Goal: Task Accomplishment & Management: Use online tool/utility

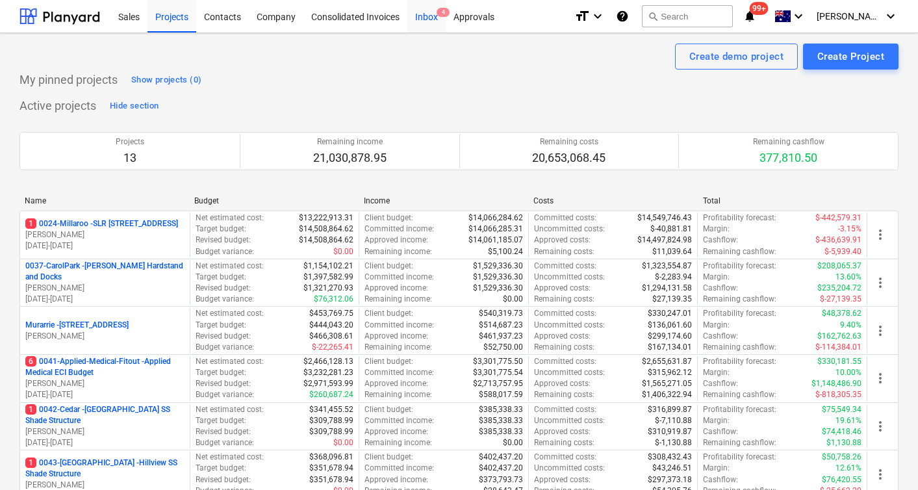
click at [427, 12] on div "Inbox 4" at bounding box center [426, 15] width 38 height 33
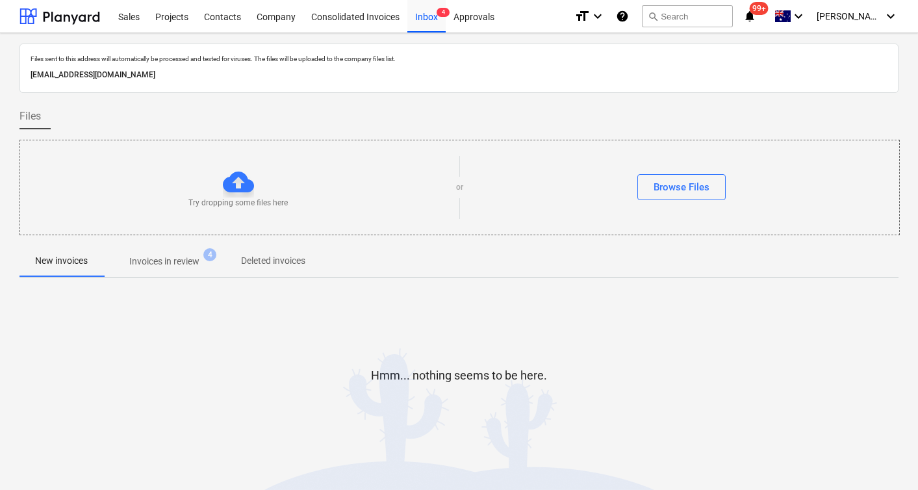
click at [180, 268] on span "Invoices in review 4" at bounding box center [164, 260] width 122 height 23
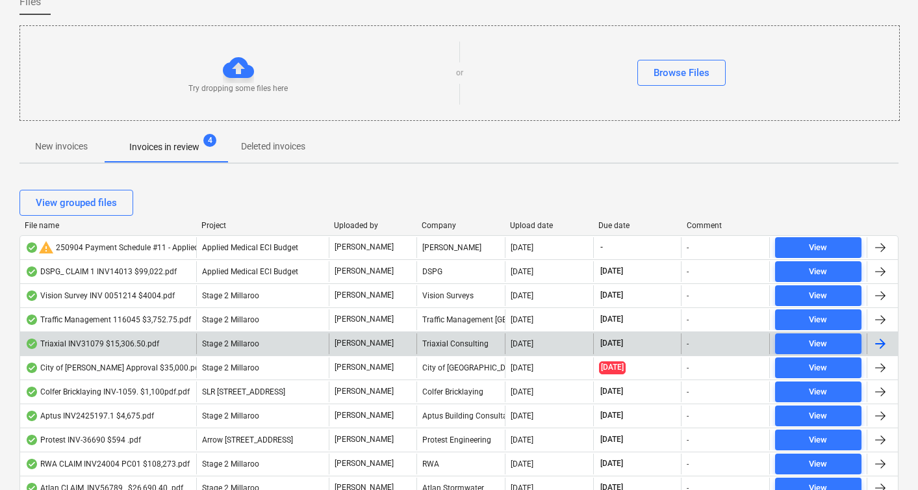
scroll to position [125, 0]
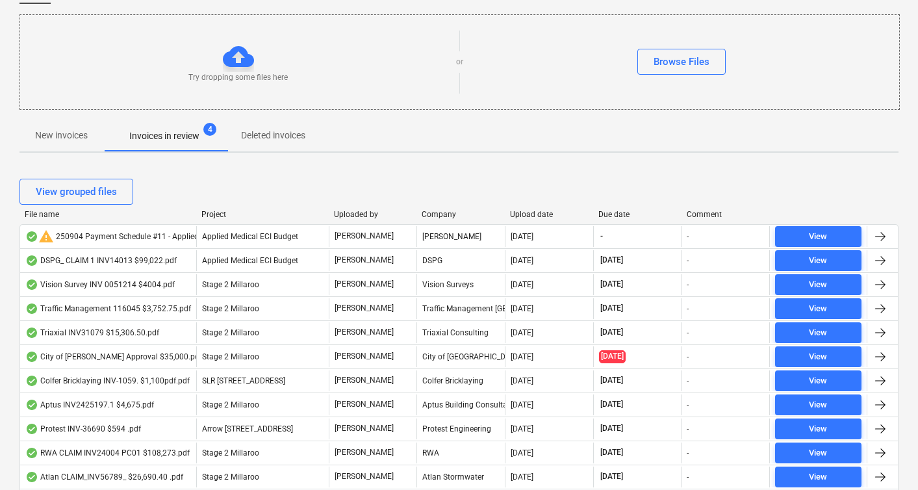
click at [529, 210] on div "Upload date" at bounding box center [549, 214] width 78 height 9
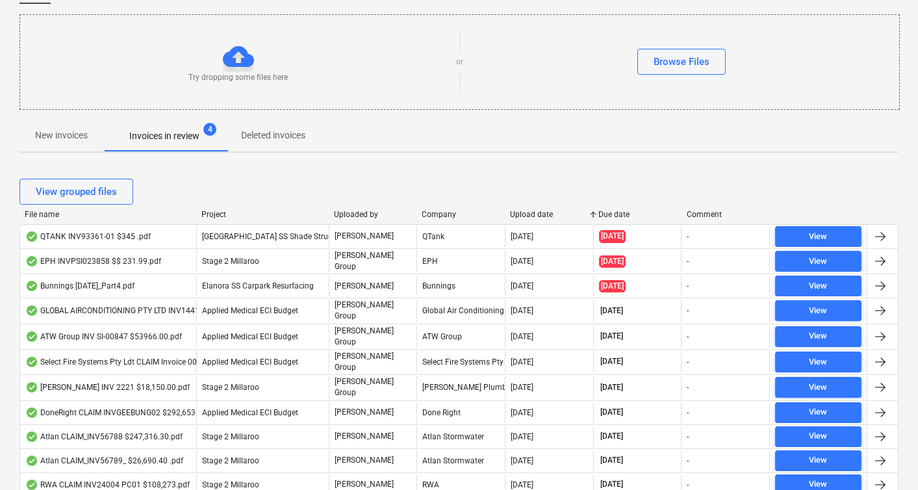
click at [529, 209] on div "View grouped files" at bounding box center [458, 191] width 879 height 36
click at [44, 213] on div "File name" at bounding box center [108, 214] width 166 height 9
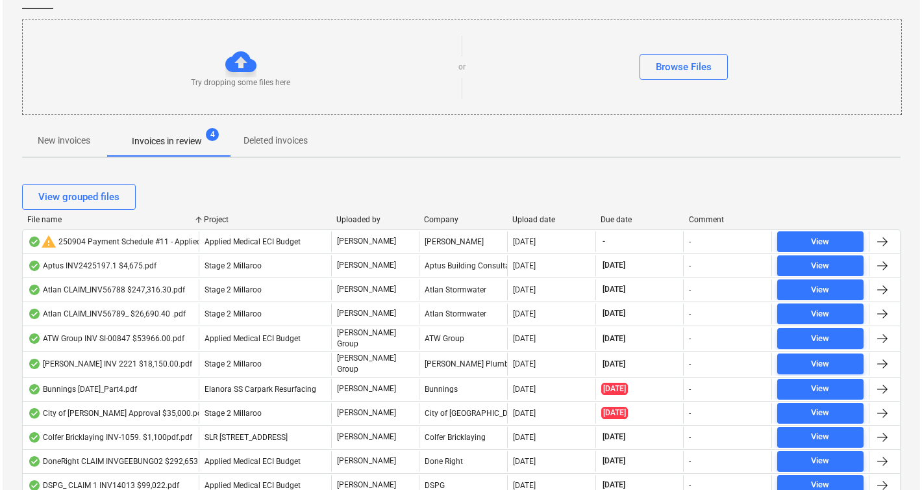
scroll to position [0, 0]
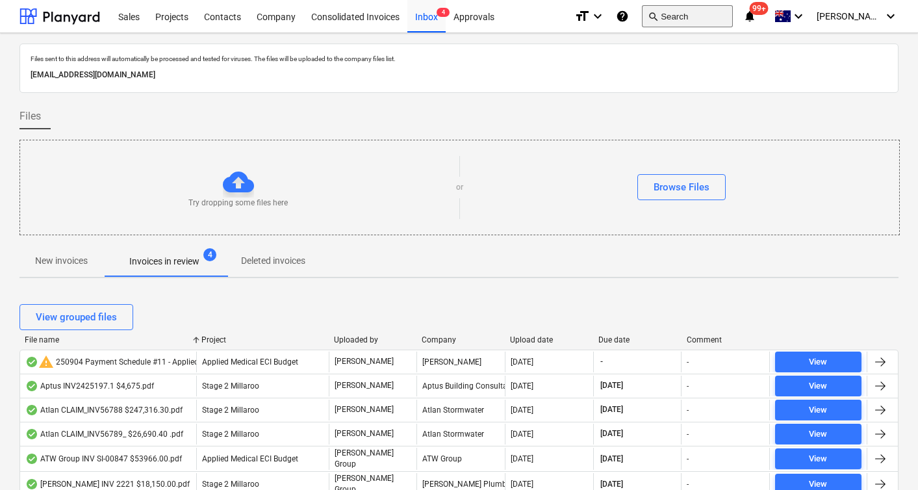
click at [717, 16] on button "search Search" at bounding box center [687, 16] width 91 height 22
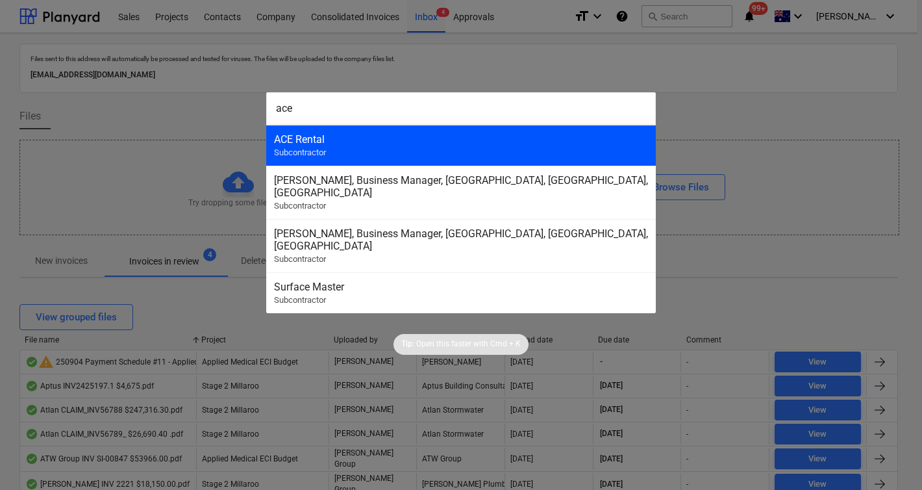
type input "ace"
click at [415, 141] on div "ACE Rental" at bounding box center [461, 139] width 374 height 12
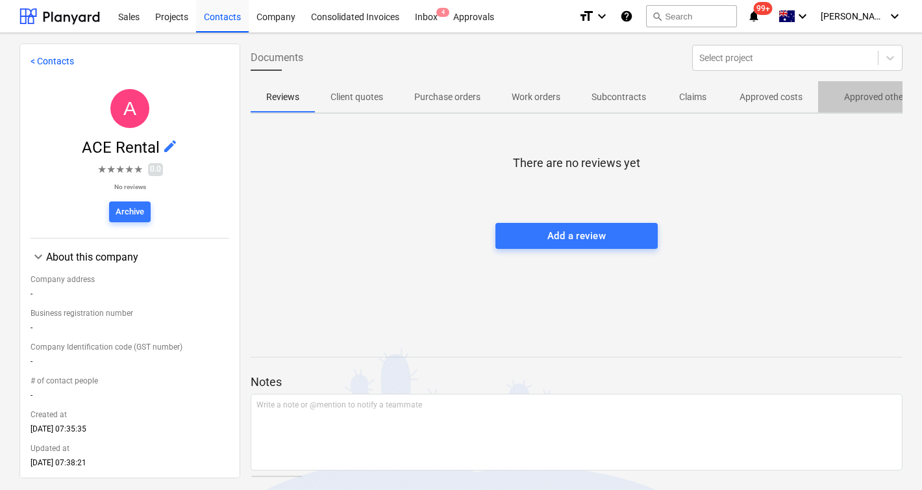
click at [875, 99] on p "Approved other costs" at bounding box center [887, 97] width 86 height 14
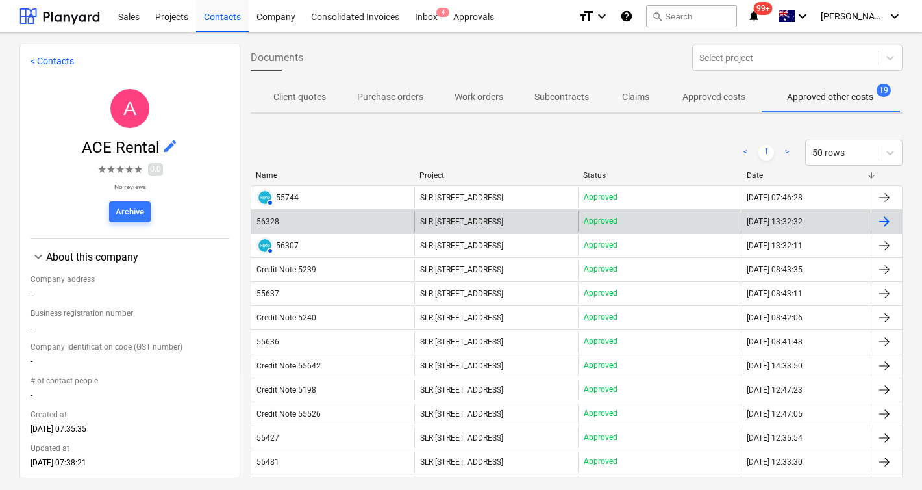
scroll to position [0, 59]
click at [306, 220] on div "56328" at bounding box center [332, 221] width 163 height 21
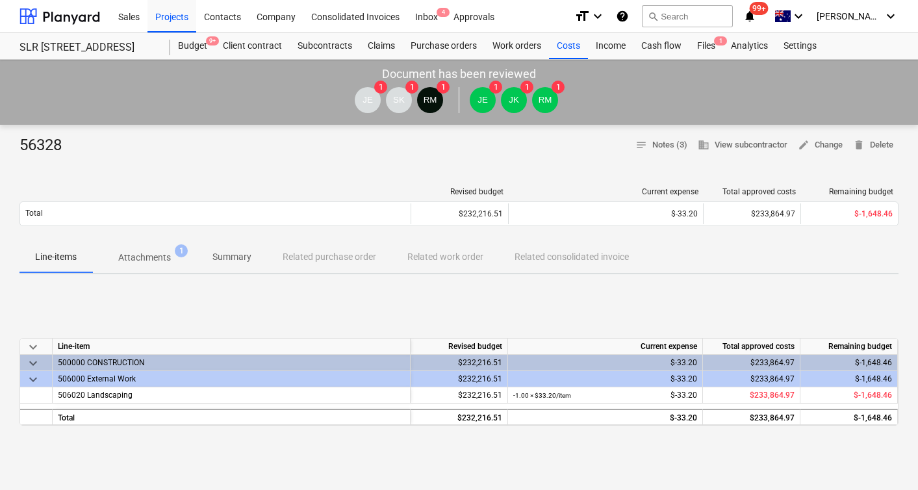
click at [161, 259] on p "Attachments" at bounding box center [144, 258] width 53 height 14
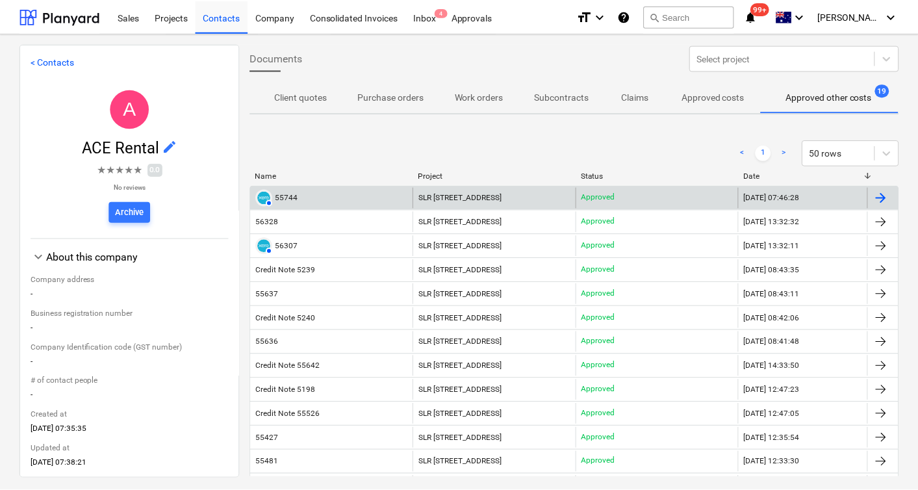
scroll to position [0, 59]
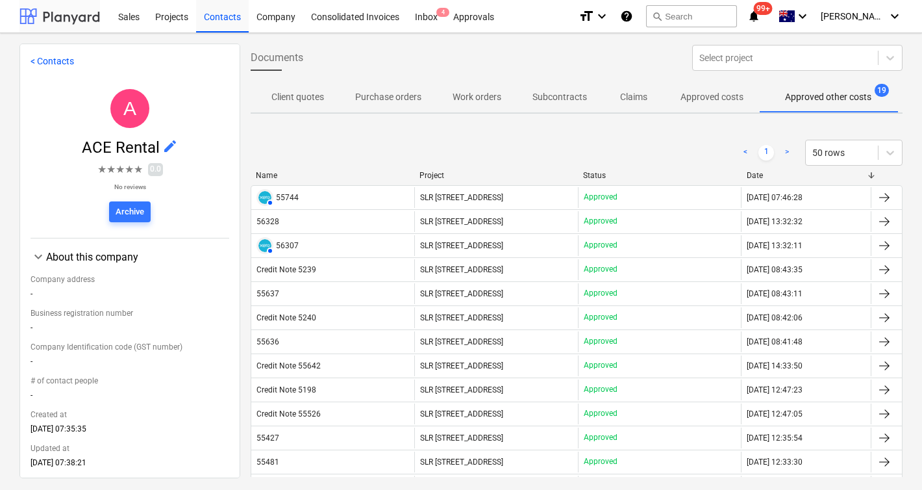
click at [75, 19] on div at bounding box center [59, 16] width 81 height 32
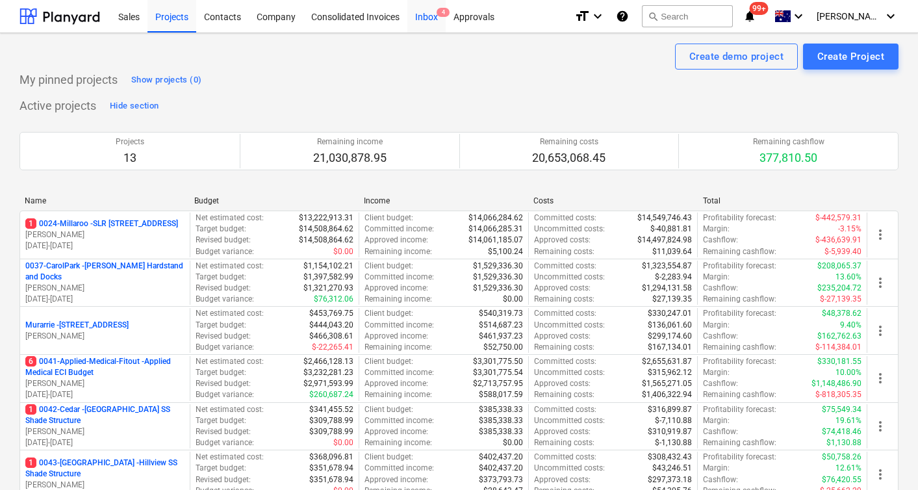
click at [422, 19] on div "Inbox 4" at bounding box center [426, 15] width 38 height 33
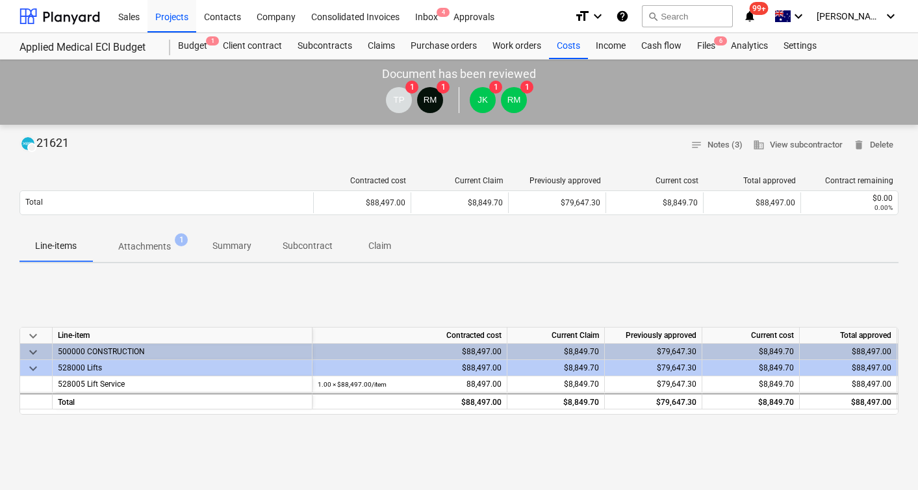
click at [136, 247] on p "Attachments" at bounding box center [144, 247] width 53 height 14
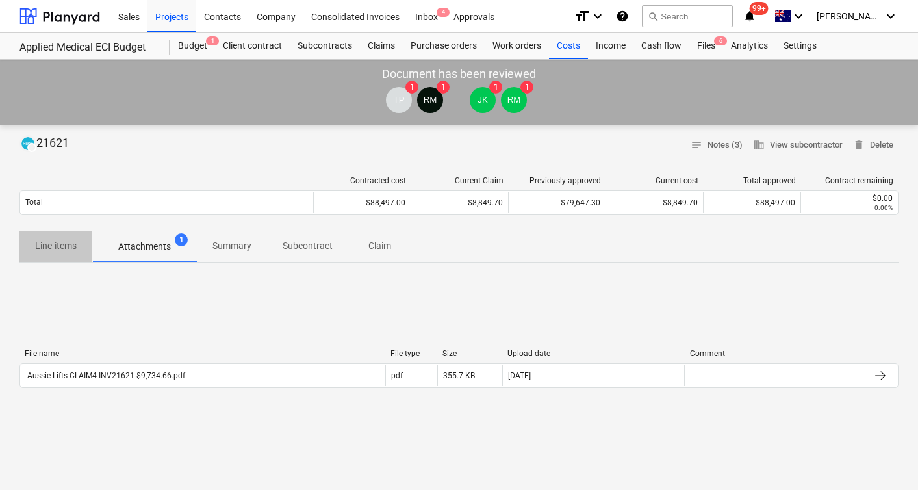
click at [64, 245] on p "Line-items" at bounding box center [56, 246] width 42 height 14
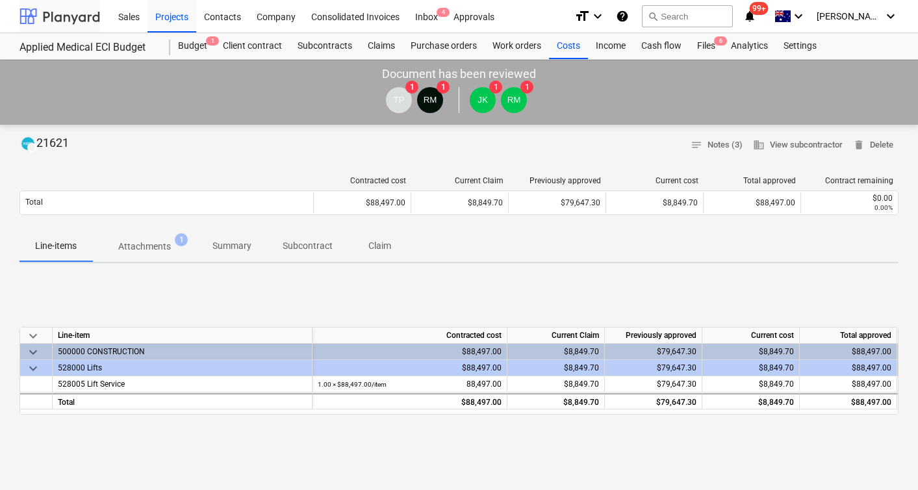
click at [43, 16] on div at bounding box center [59, 16] width 81 height 32
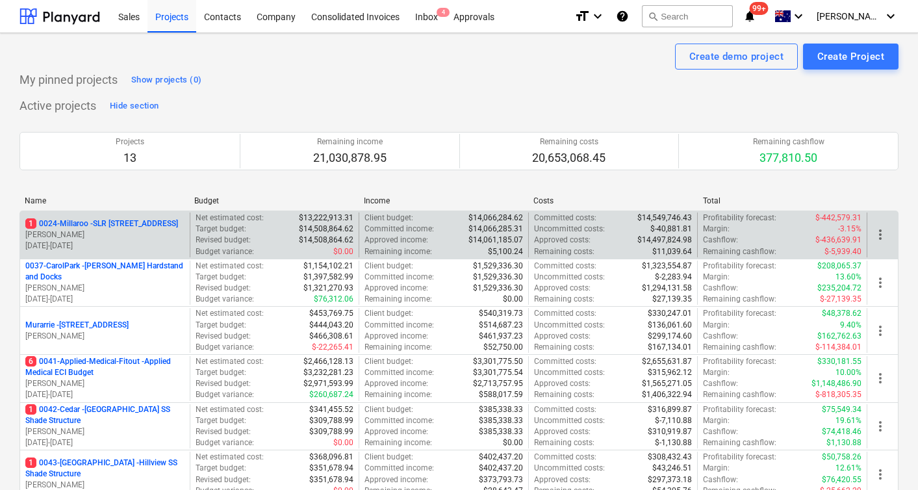
click at [503, 234] on p "$14,061,185.07" at bounding box center [495, 239] width 55 height 11
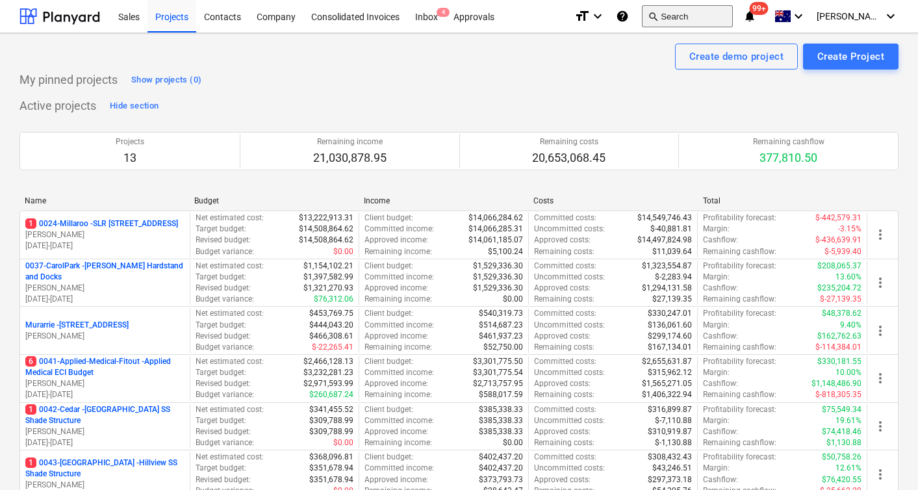
click at [722, 16] on button "search Search" at bounding box center [687, 16] width 91 height 22
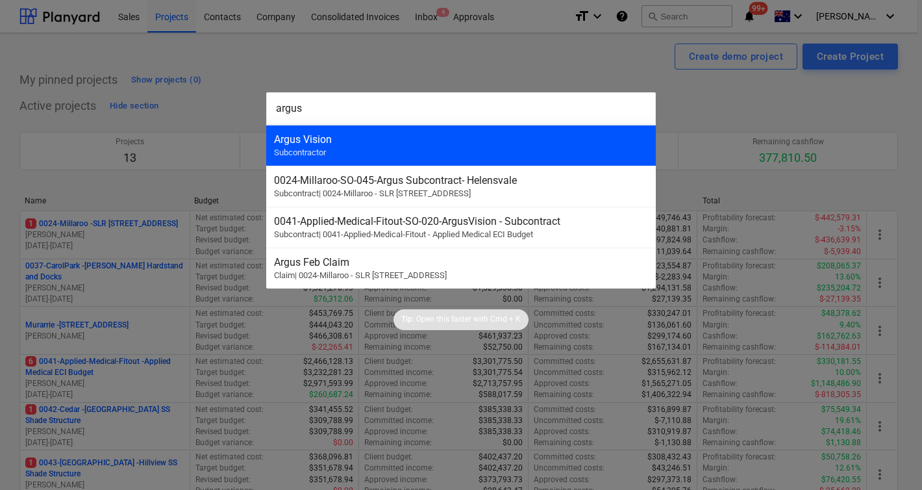
type input "argus"
click at [367, 126] on div "Argus Vision Subcontractor" at bounding box center [461, 145] width 390 height 41
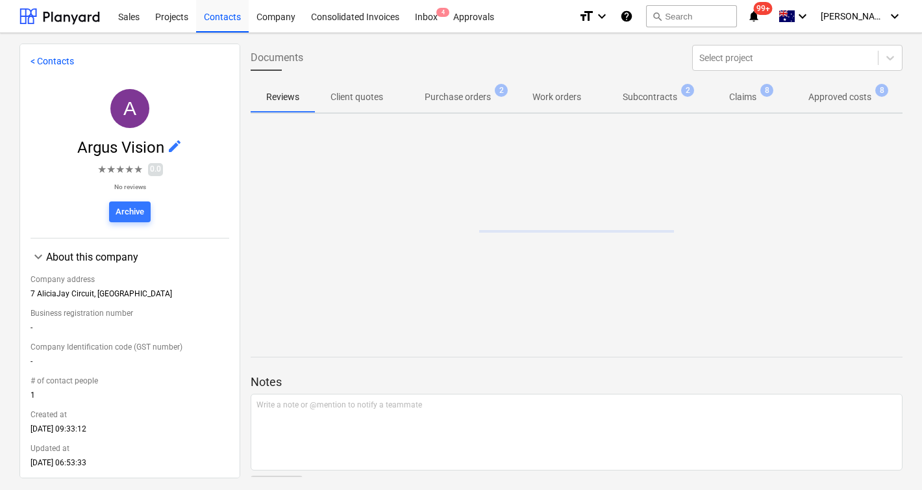
click at [854, 103] on p "Approved costs" at bounding box center [840, 97] width 63 height 14
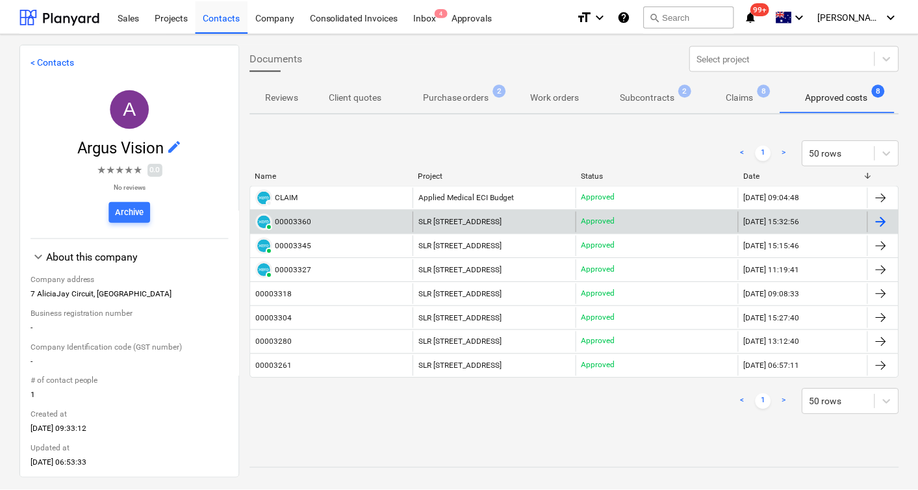
scroll to position [0, 1]
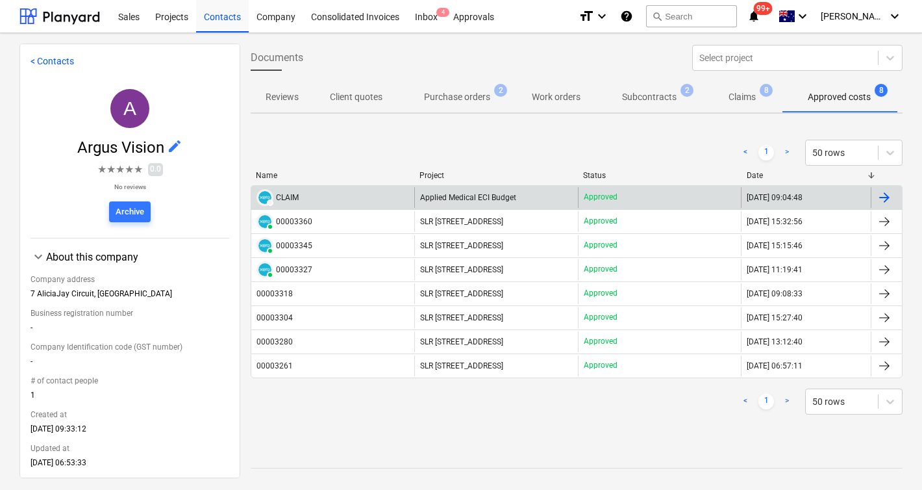
click at [308, 197] on div "DRAFT CLAIM" at bounding box center [332, 197] width 163 height 21
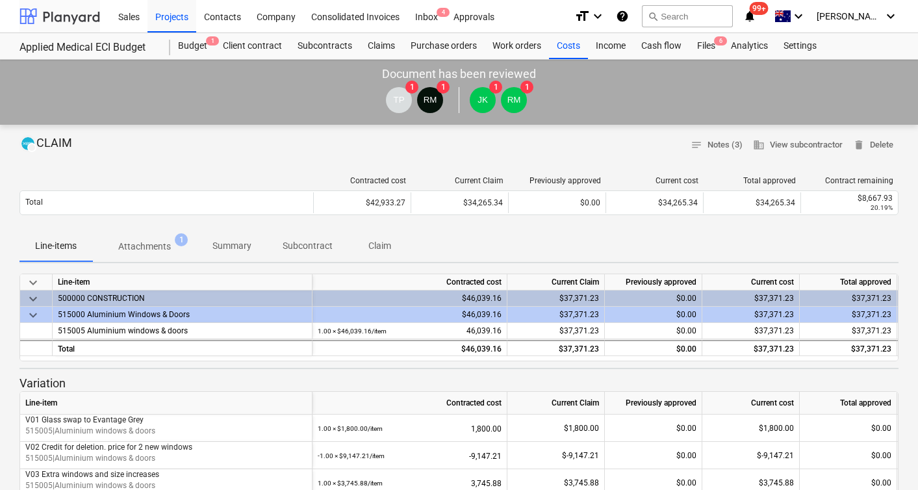
click at [42, 14] on div at bounding box center [59, 16] width 81 height 32
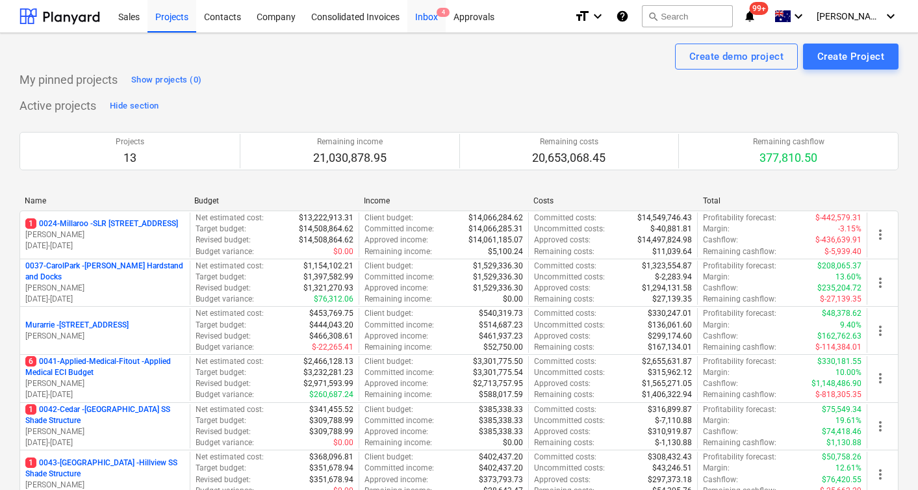
click at [426, 19] on div "Inbox 4" at bounding box center [426, 15] width 38 height 33
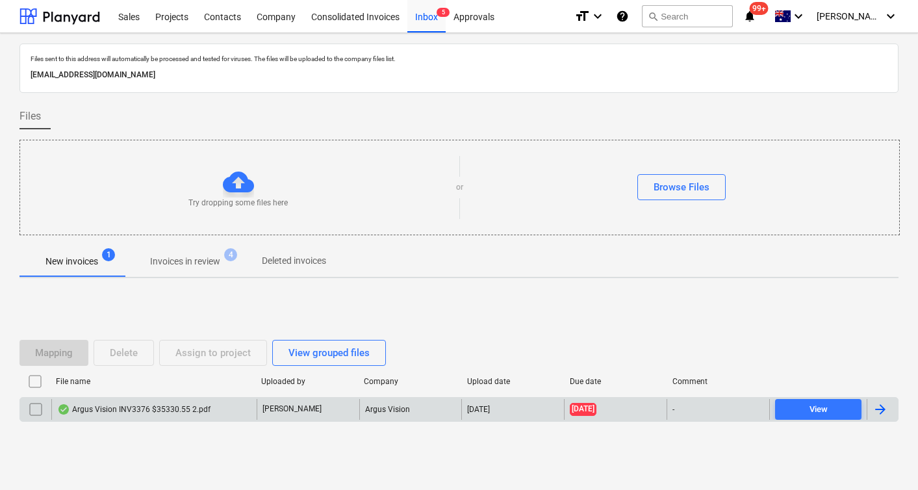
click at [131, 407] on div "Argus Vision INV3376 $35330.55 2.pdf" at bounding box center [133, 409] width 153 height 10
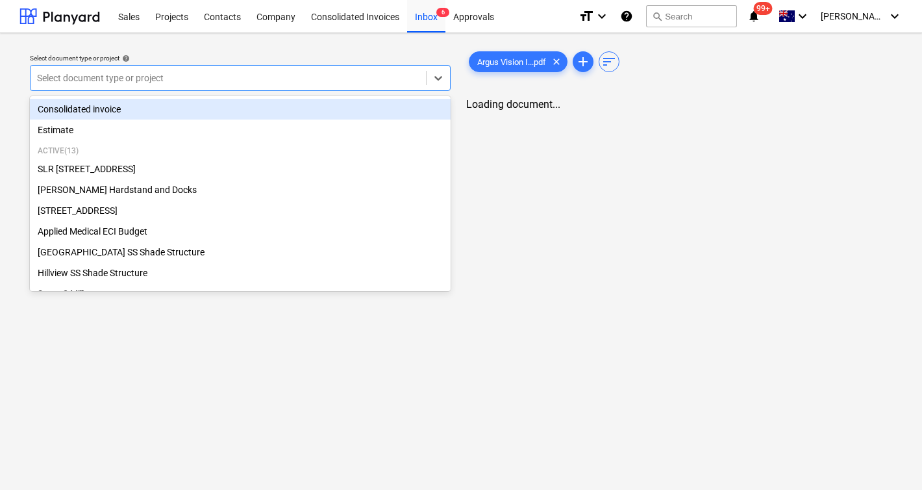
click at [183, 74] on div at bounding box center [228, 77] width 383 height 13
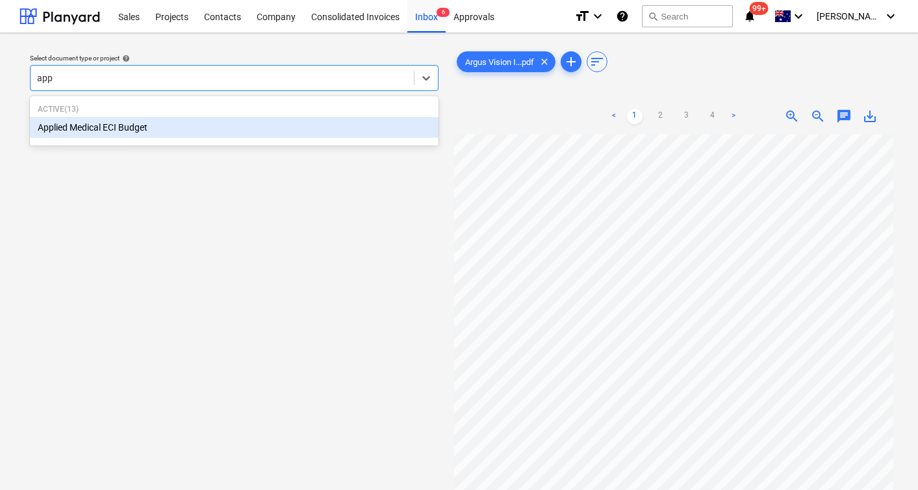
type input "appl"
click at [92, 136] on div "Applied Medical ECI Budget" at bounding box center [234, 127] width 409 height 21
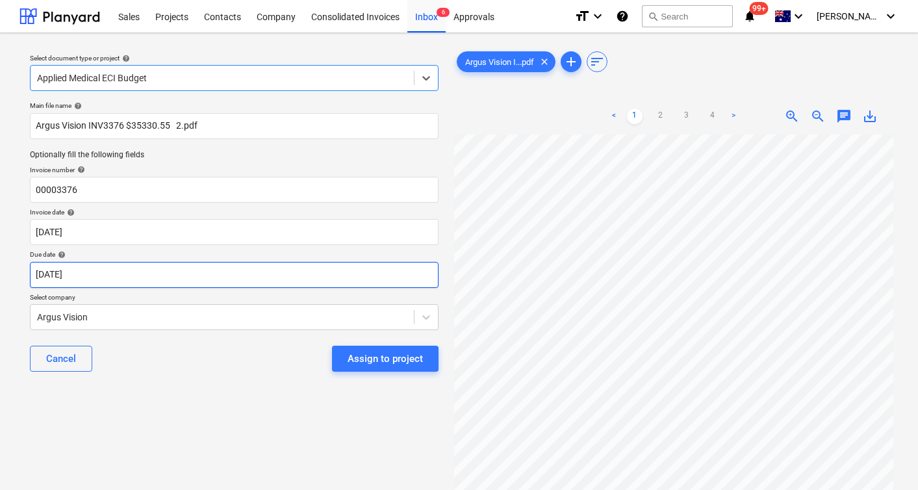
click at [139, 268] on body "Sales Projects Contacts Company Consolidated Invoices Inbox 6 Approvals format_…" at bounding box center [459, 245] width 918 height 490
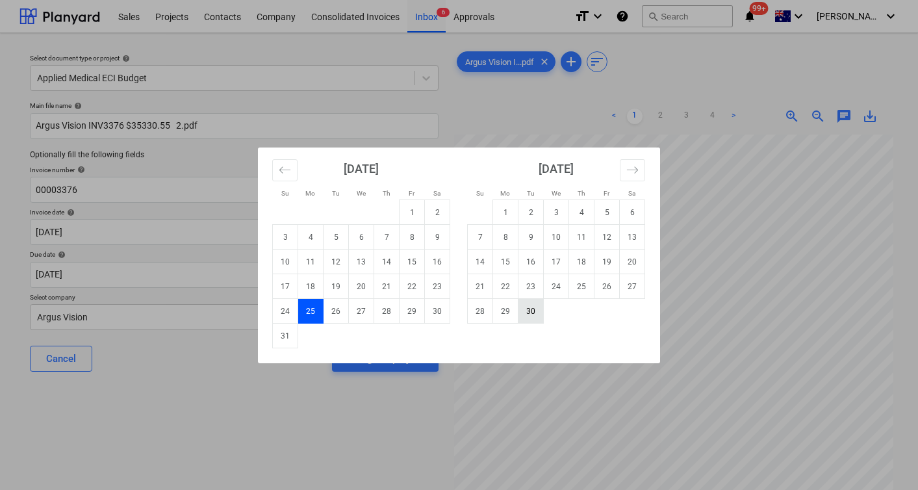
click at [526, 311] on td "30" at bounding box center [530, 311] width 25 height 25
type input "30 Sep 2025"
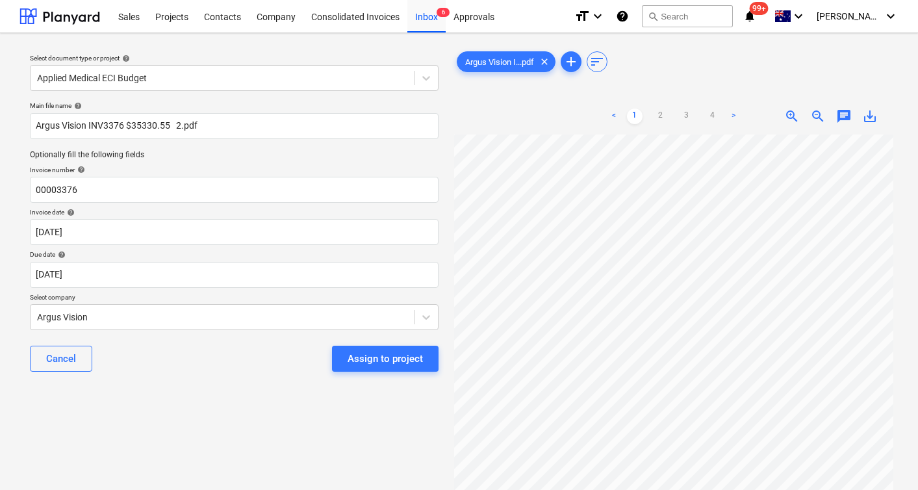
scroll to position [8, 0]
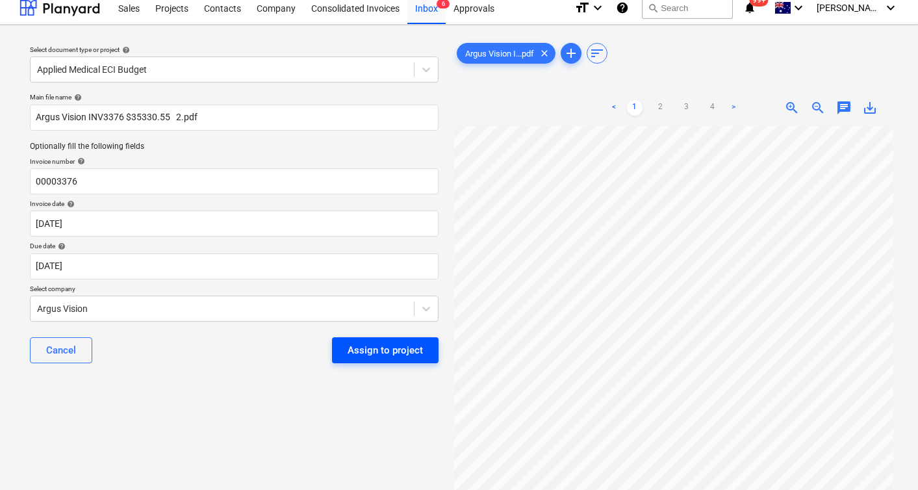
click at [385, 350] on div "Assign to project" at bounding box center [385, 350] width 75 height 17
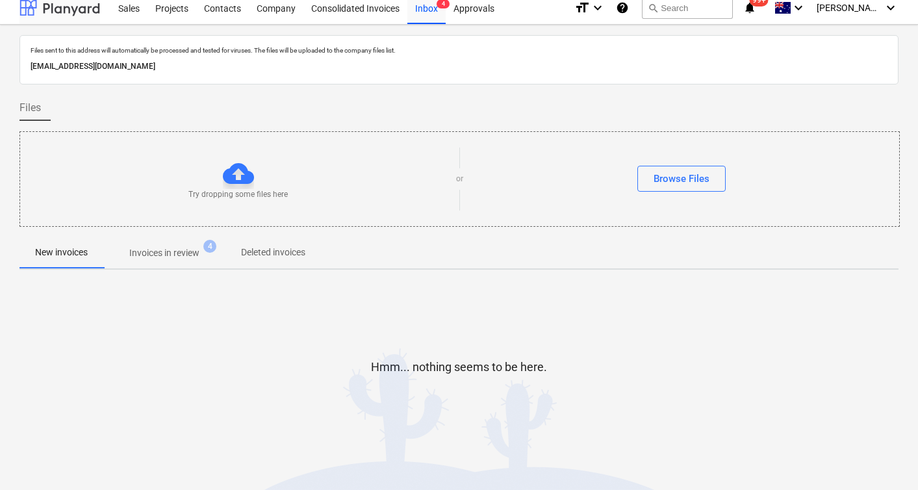
click at [78, 5] on div at bounding box center [59, 8] width 81 height 32
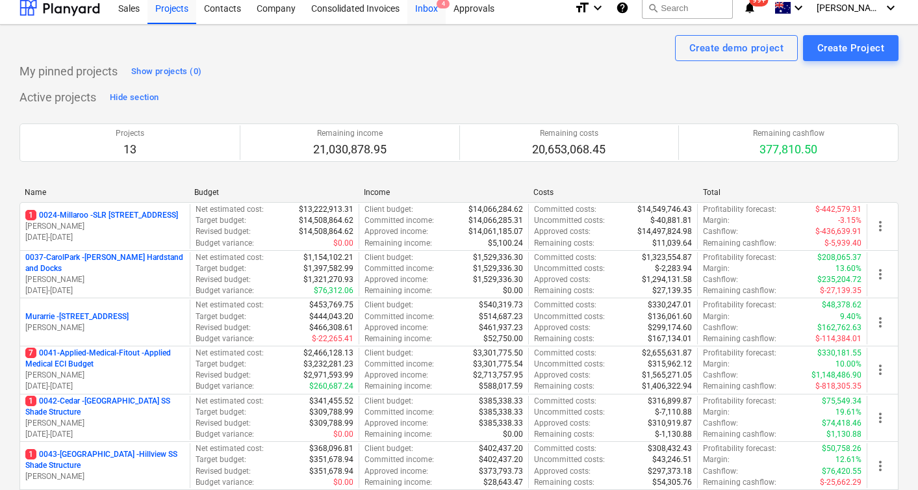
click at [426, 16] on div "Inbox 4" at bounding box center [426, 7] width 38 height 33
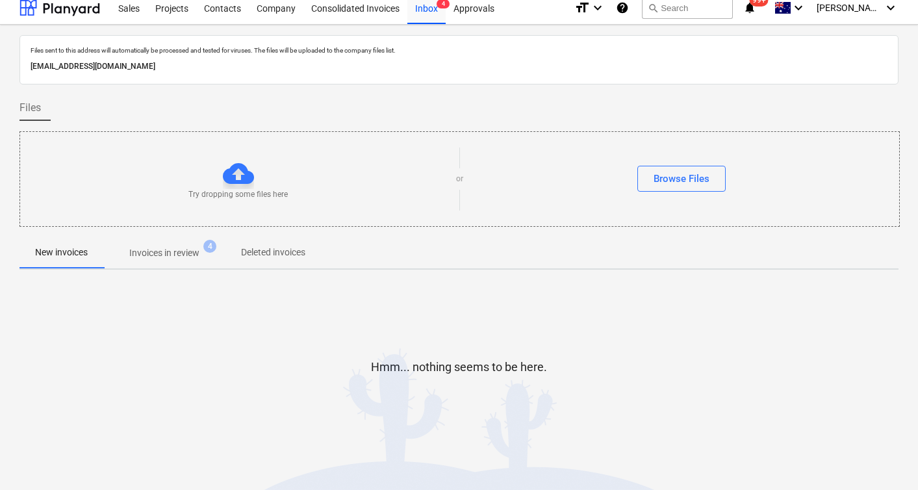
click at [183, 261] on span "Invoices in review 4" at bounding box center [164, 252] width 122 height 23
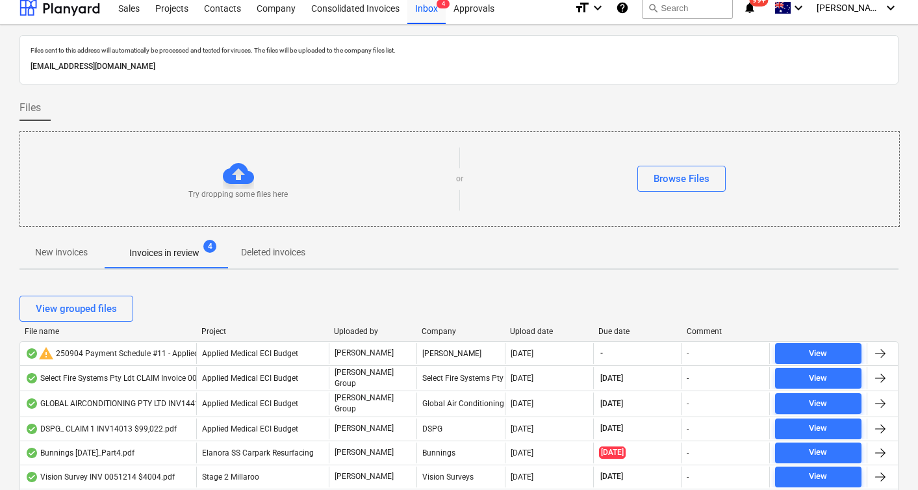
click at [531, 330] on div "Upload date" at bounding box center [549, 331] width 78 height 9
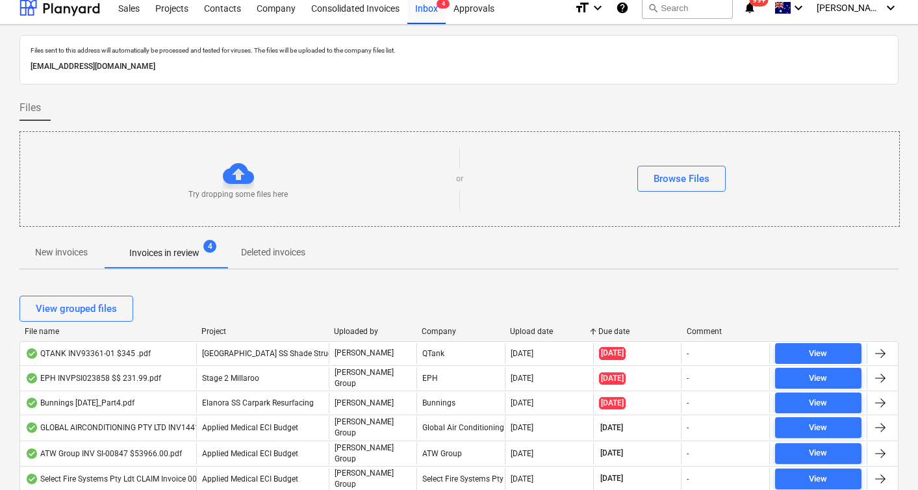
click at [531, 330] on div "Upload date" at bounding box center [549, 331] width 78 height 9
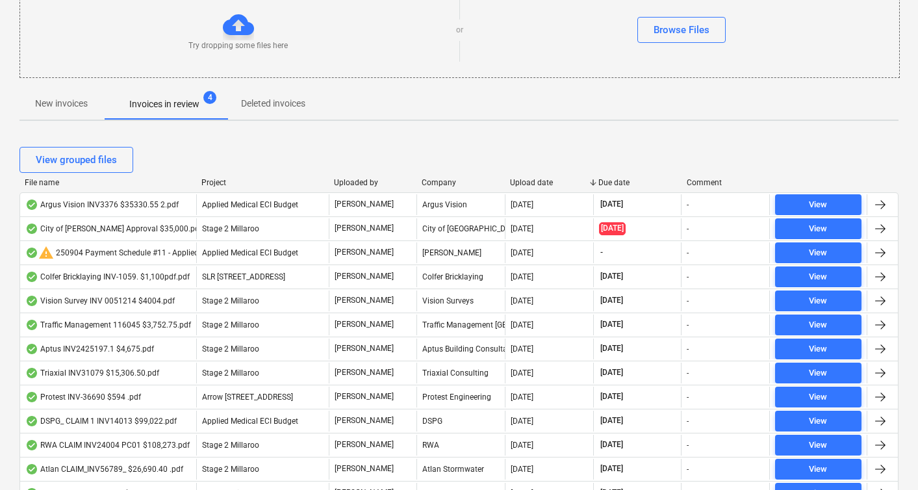
scroll to position [412, 0]
